Goal: Task Accomplishment & Management: Manage account settings

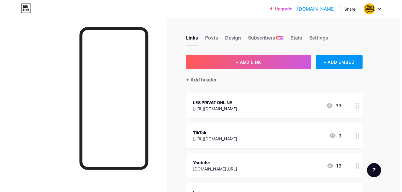
scroll to position [29, 0]
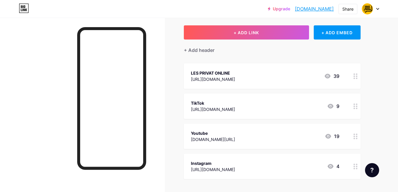
click at [298, 168] on div "Instagram [URL][DOMAIN_NAME] 4" at bounding box center [265, 166] width 148 height 14
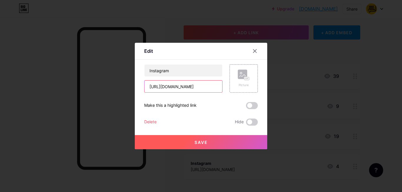
click at [192, 89] on input "[URL][DOMAIN_NAME]" at bounding box center [184, 86] width 78 height 12
click at [204, 147] on button "Save" at bounding box center [201, 142] width 133 height 14
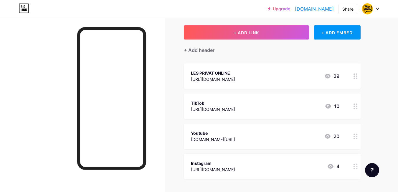
click at [295, 171] on div "Instagram [URL][DOMAIN_NAME] 4" at bounding box center [265, 166] width 148 height 14
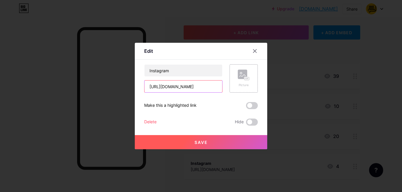
scroll to position [0, 20]
drag, startPoint x: 208, startPoint y: 88, endPoint x: 246, endPoint y: 87, distance: 37.7
click at [246, 87] on div "Instagram [URL][DOMAIN_NAME] Picture" at bounding box center [201, 78] width 114 height 28
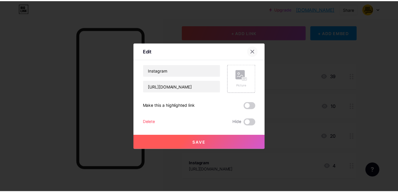
scroll to position [0, 0]
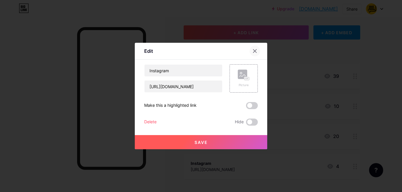
click at [253, 48] on div at bounding box center [255, 51] width 11 height 11
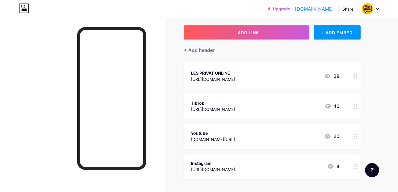
click at [378, 8] on icon at bounding box center [377, 9] width 3 height 2
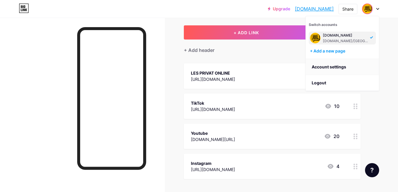
click at [345, 68] on link "Account settings" at bounding box center [342, 67] width 73 height 16
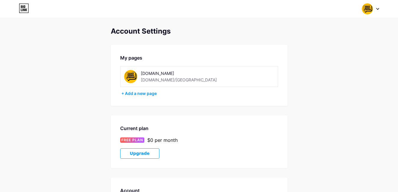
scroll to position [137, 0]
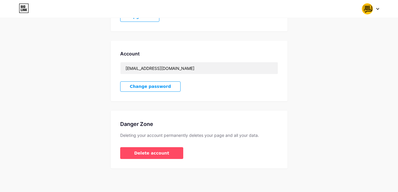
click at [22, 9] on icon at bounding box center [24, 8] width 10 height 9
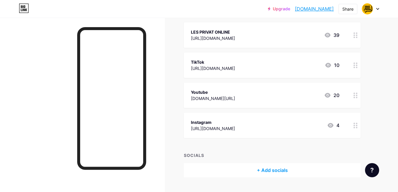
scroll to position [71, 0]
click at [356, 125] on icon at bounding box center [355, 125] width 4 height 6
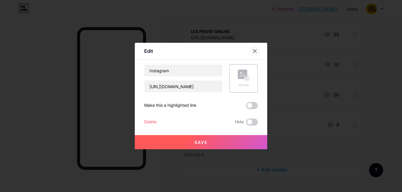
click at [253, 52] on icon at bounding box center [255, 51] width 5 height 5
